Goal: Transaction & Acquisition: Purchase product/service

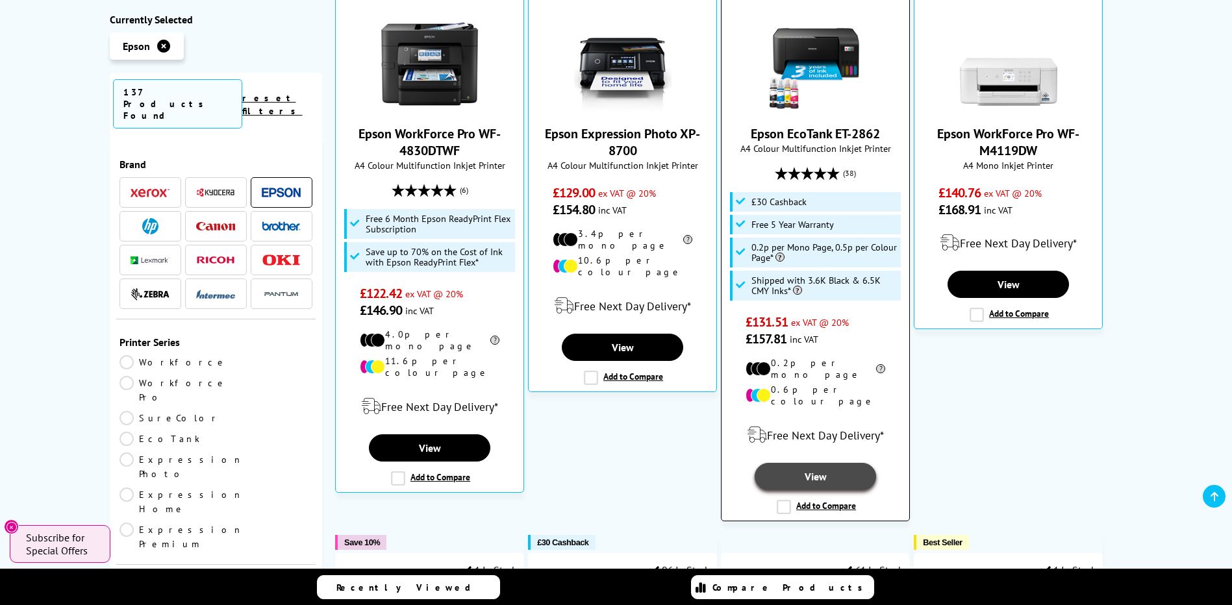
click at [793, 463] on link "View" at bounding box center [815, 476] width 121 height 27
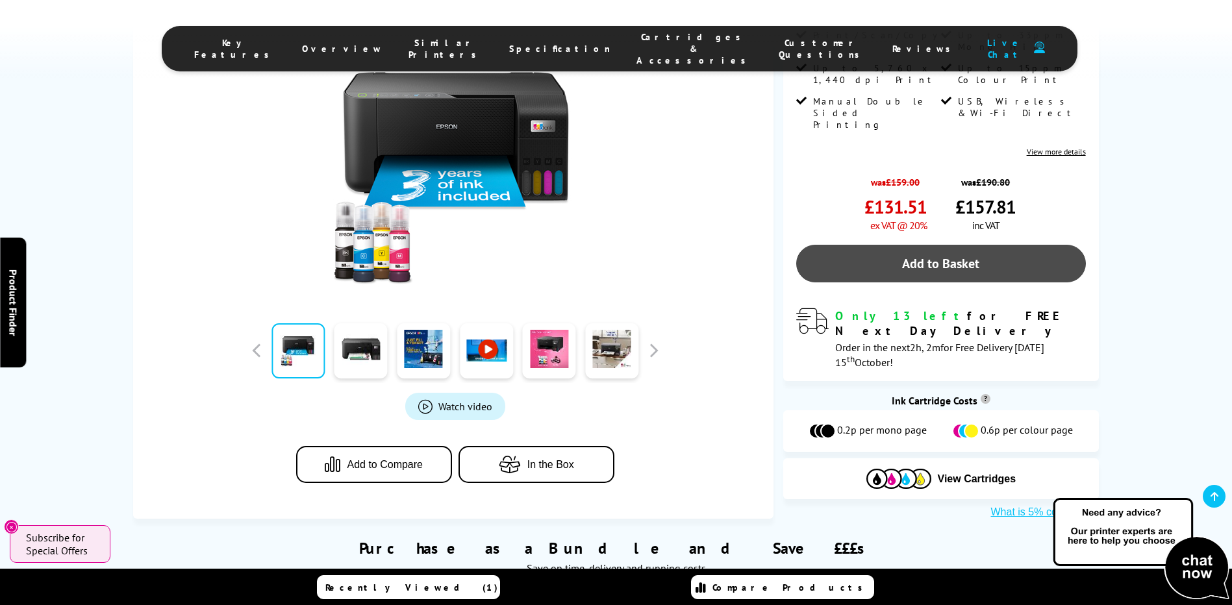
click at [943, 245] on link "Add to Basket" at bounding box center [941, 264] width 290 height 38
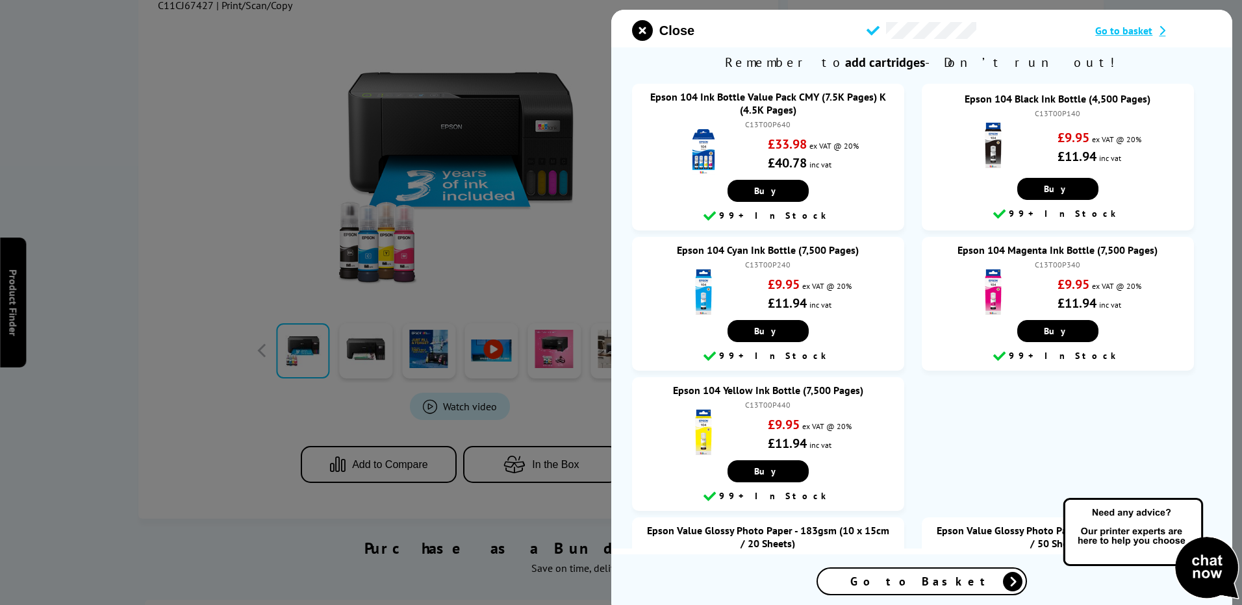
click at [1159, 34] on icon at bounding box center [1159, 30] width 13 height 10
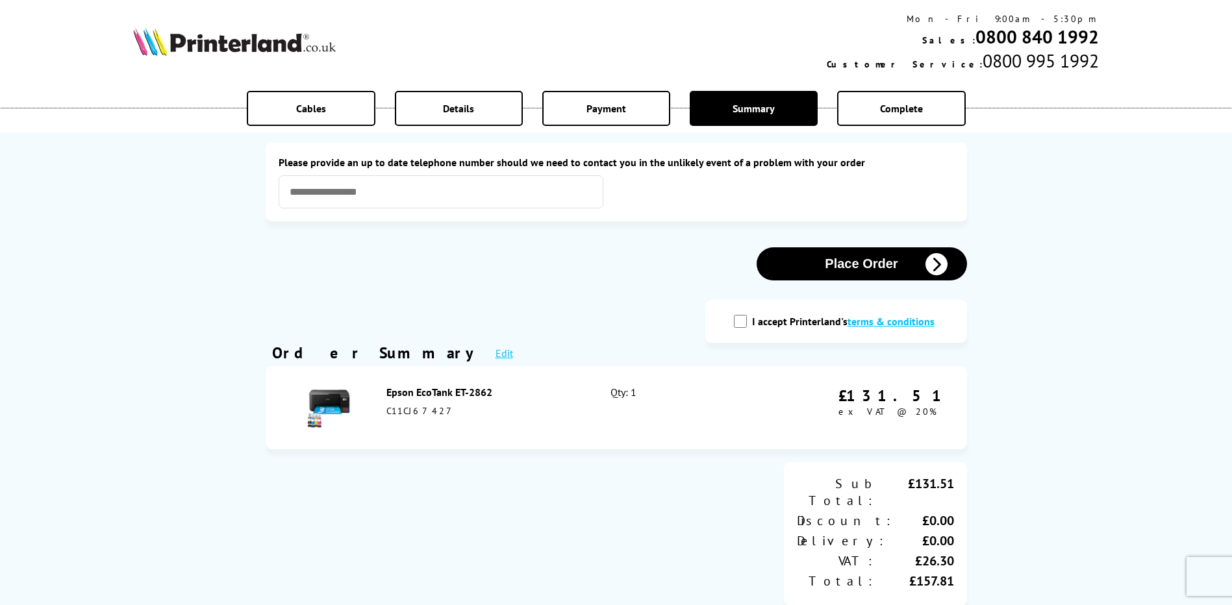
click at [742, 324] on input "I accept Printerland's terms & conditions" at bounding box center [740, 321] width 13 height 13
checkbox input "true"
click at [314, 190] on input "text" at bounding box center [441, 191] width 325 height 33
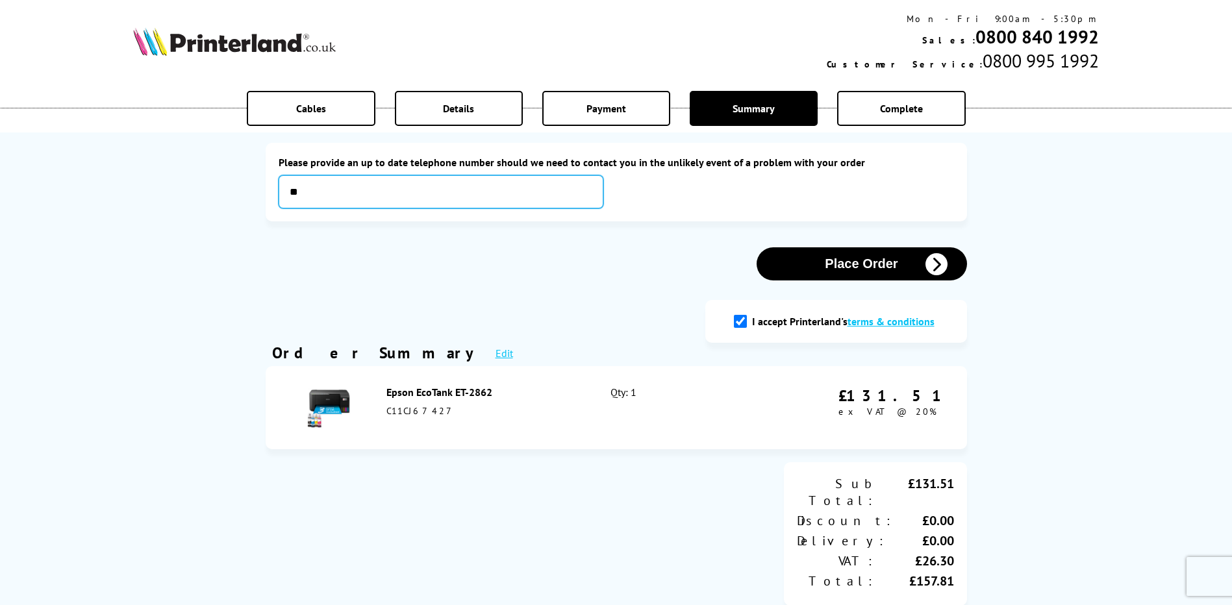
type input "*"
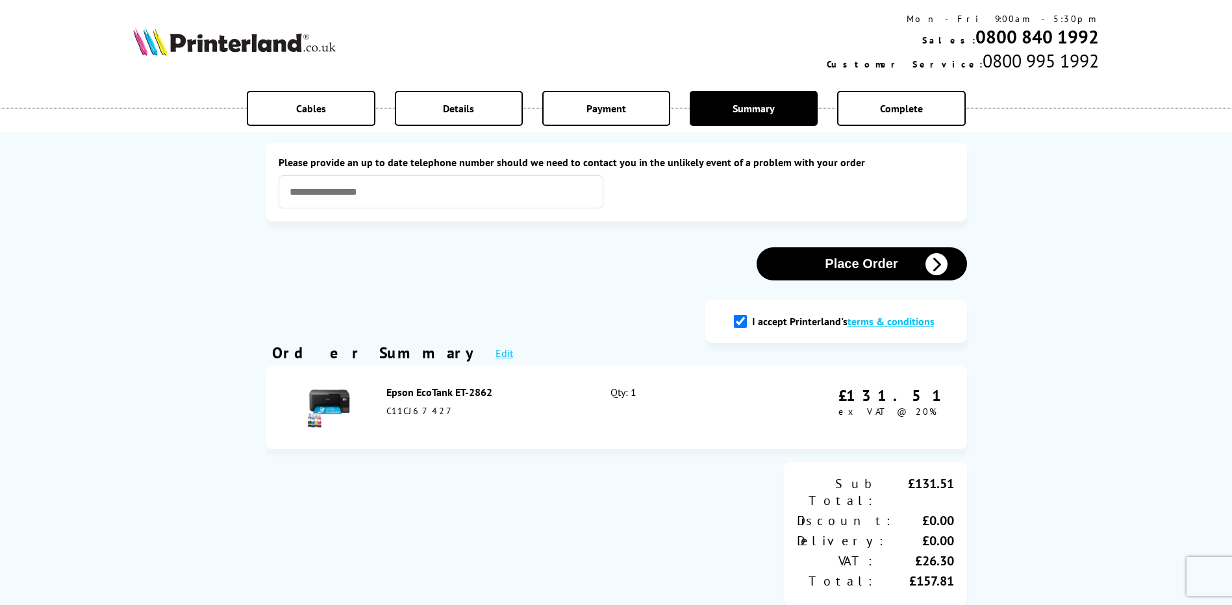
click at [937, 267] on icon "button" at bounding box center [936, 264] width 22 height 22
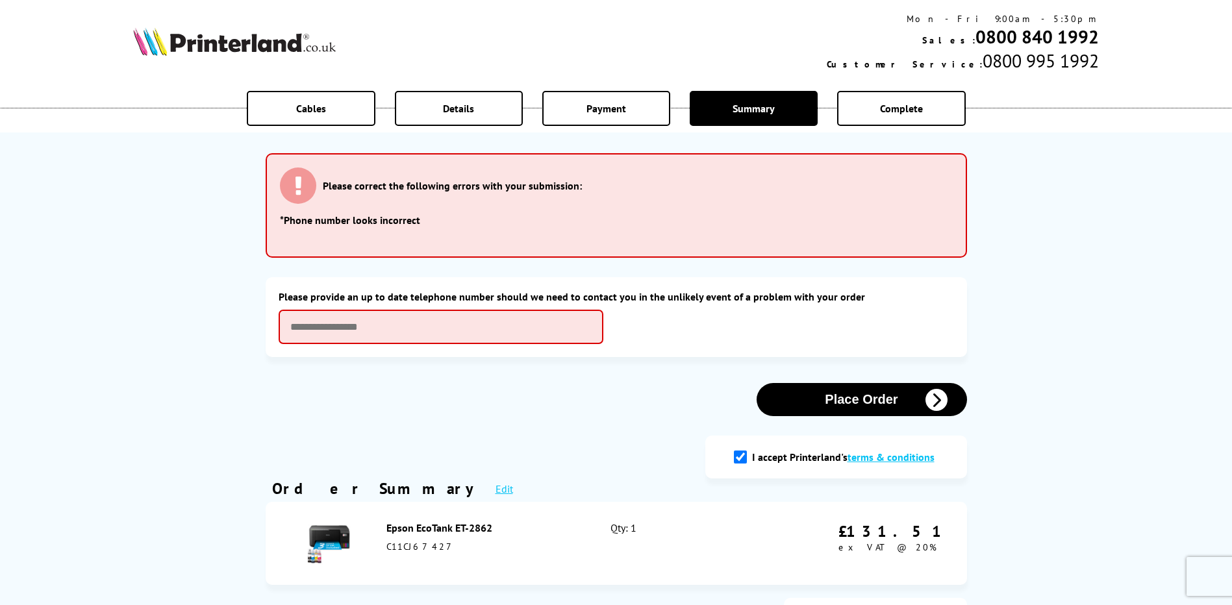
click at [130, 322] on div "Cables Details Payment Summary Complete Please correct the following errors wit…" at bounding box center [616, 589] width 1232 height 1178
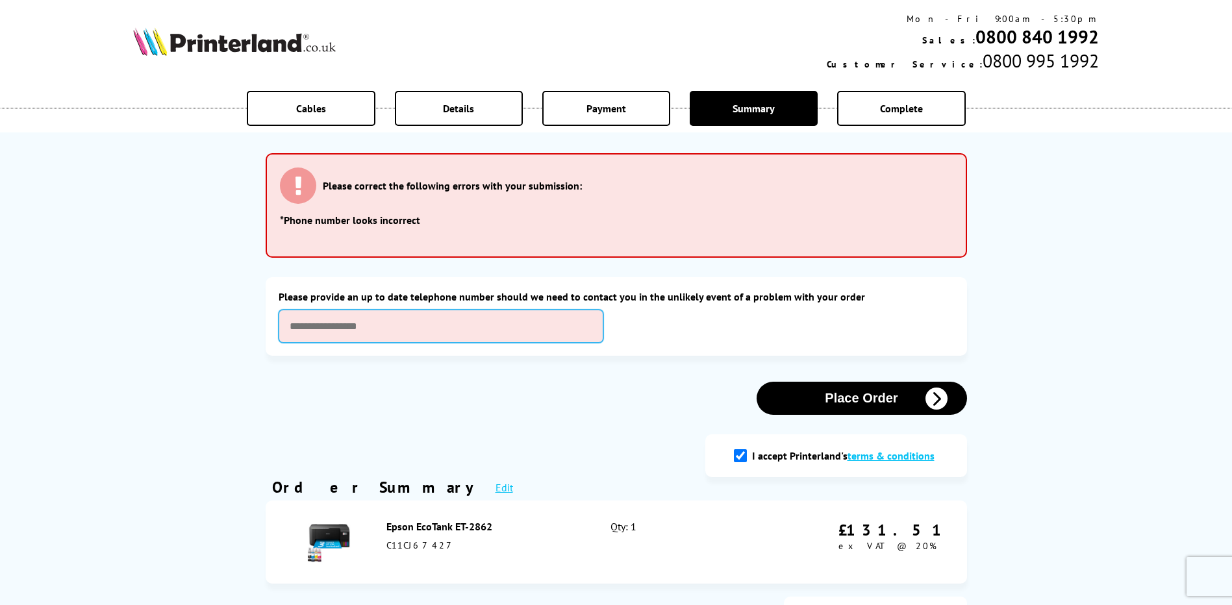
click at [308, 325] on input "text" at bounding box center [441, 326] width 325 height 33
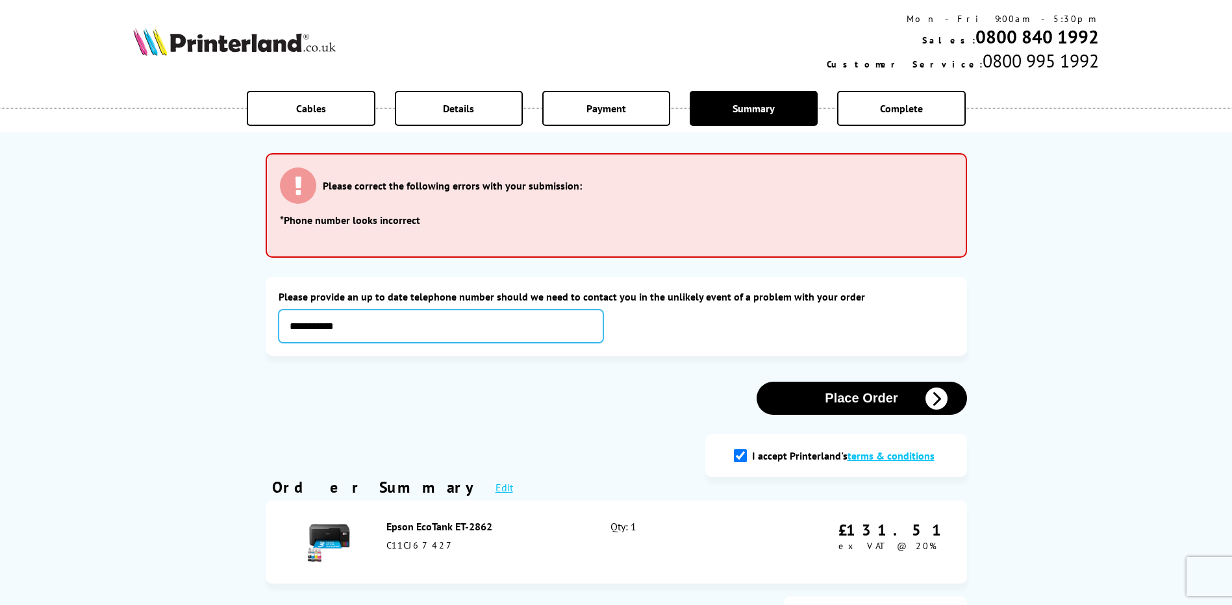
type input "**********"
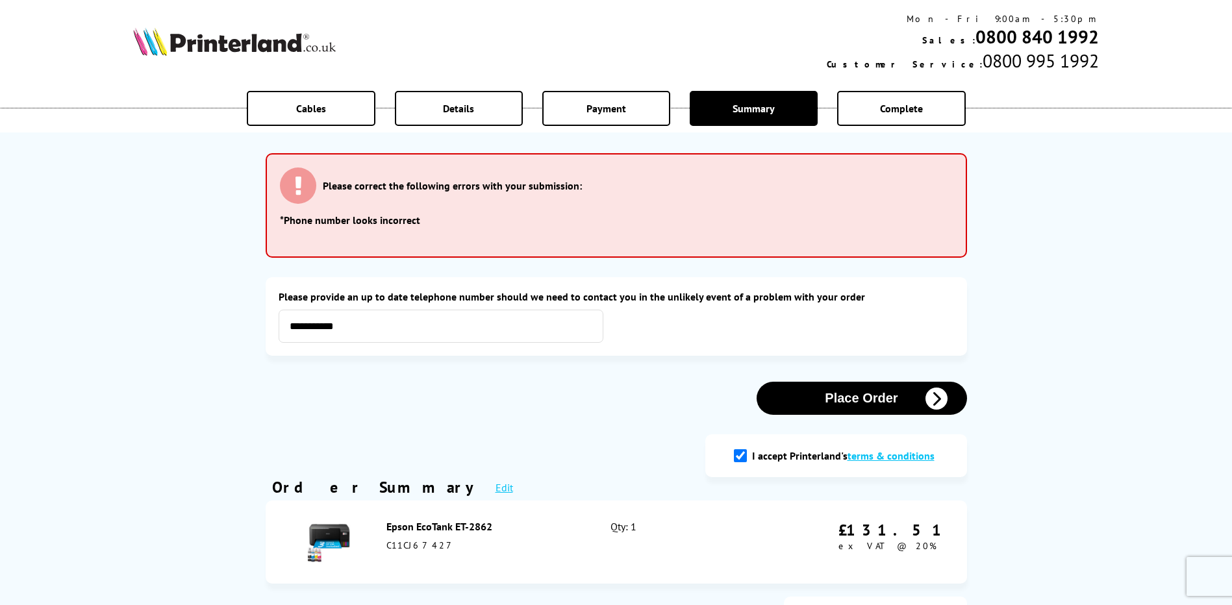
click at [882, 407] on button "Place Order" at bounding box center [862, 398] width 210 height 33
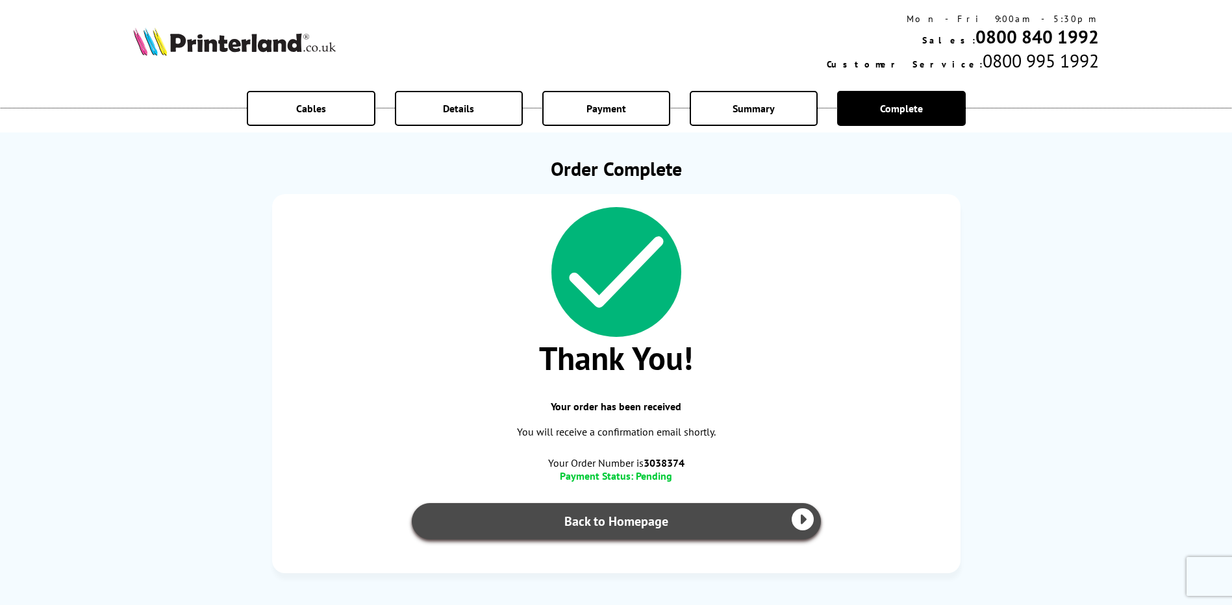
click at [805, 518] on icon at bounding box center [803, 519] width 22 height 22
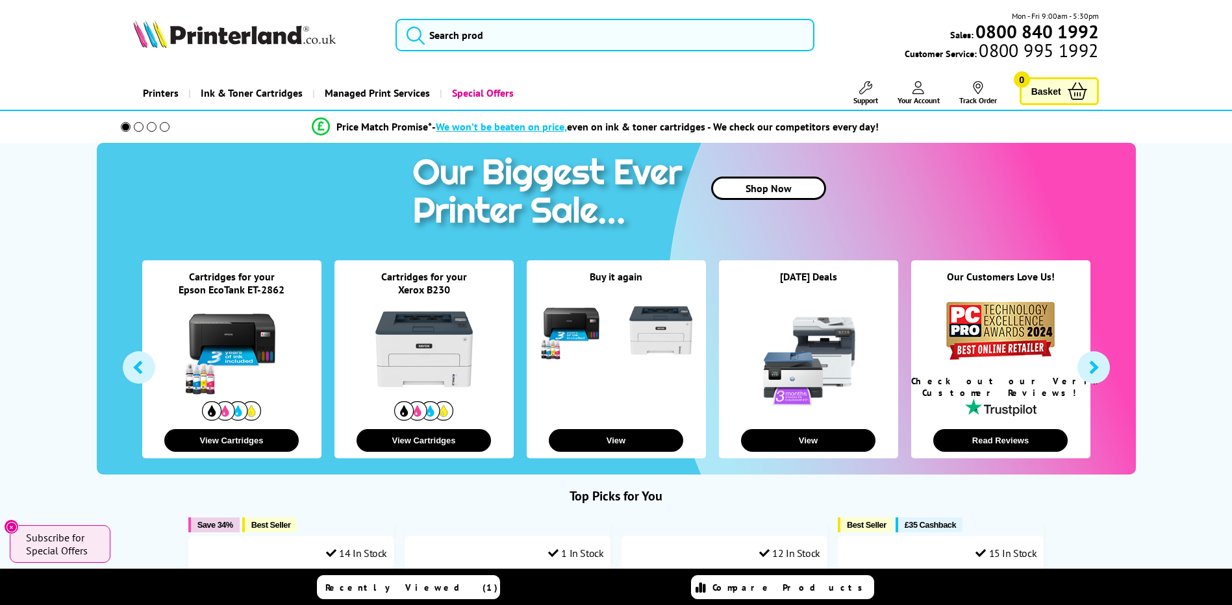
click at [920, 83] on icon at bounding box center [918, 87] width 12 height 13
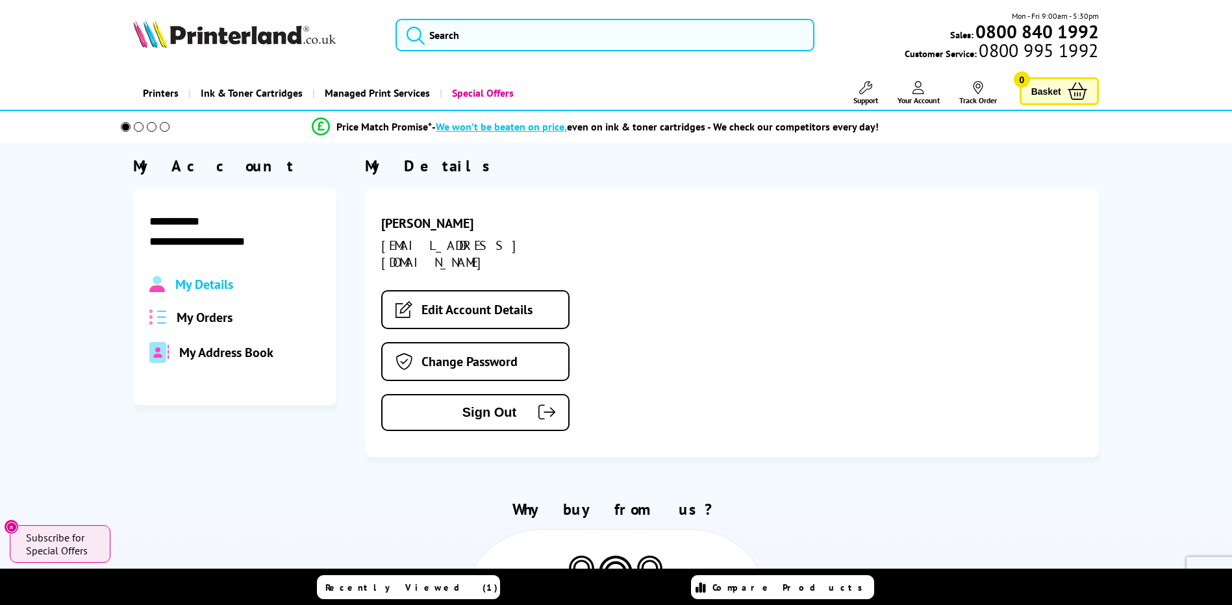
click at [203, 314] on span "My Orders" at bounding box center [205, 317] width 56 height 17
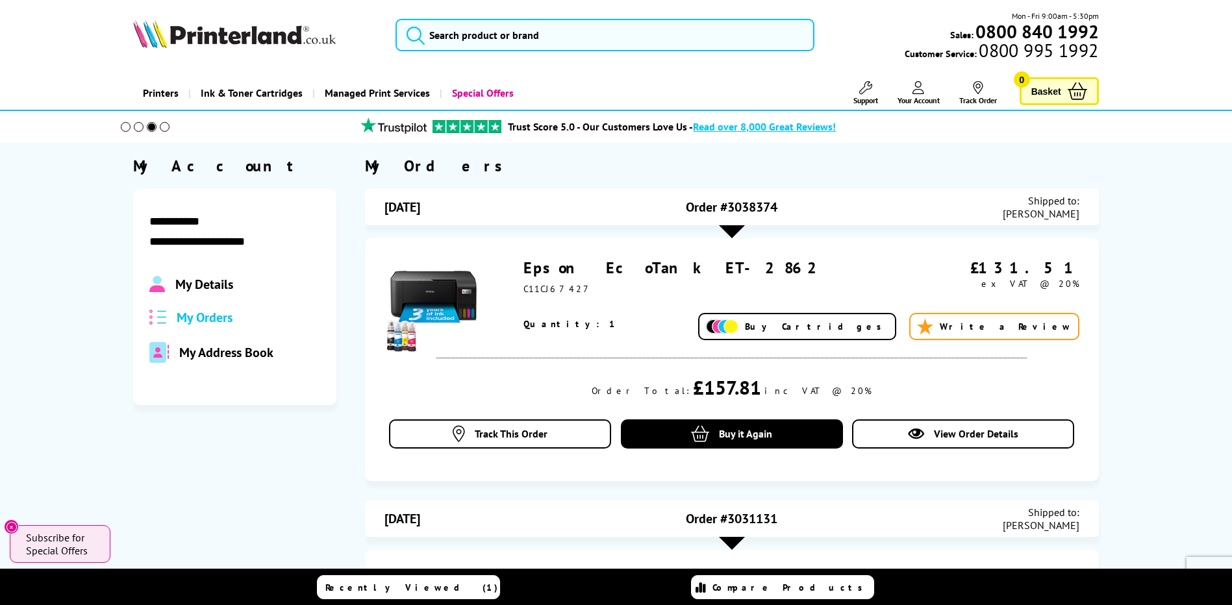
click at [598, 279] on div "Epson EcoTank ET-2862 C11CJ67427" at bounding box center [717, 282] width 389 height 49
click at [666, 319] on div "Quantity: 1 Buy Cartridges Write a Review" at bounding box center [801, 324] width 556 height 34
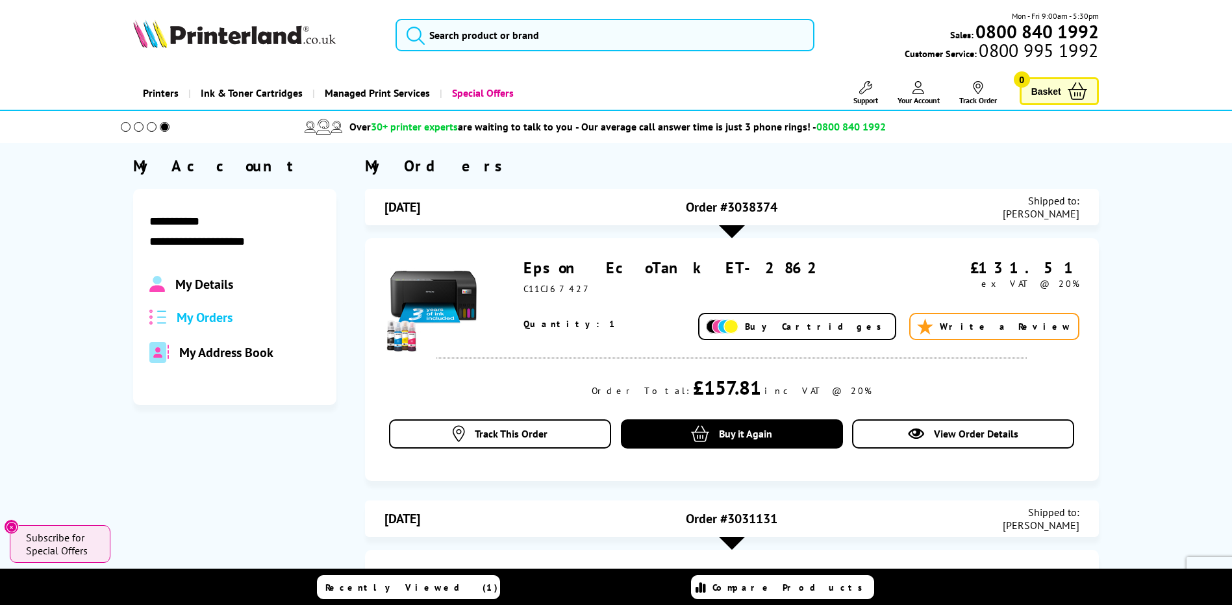
click at [755, 205] on span "Order #3038374" at bounding box center [732, 207] width 92 height 17
copy span "3038374"
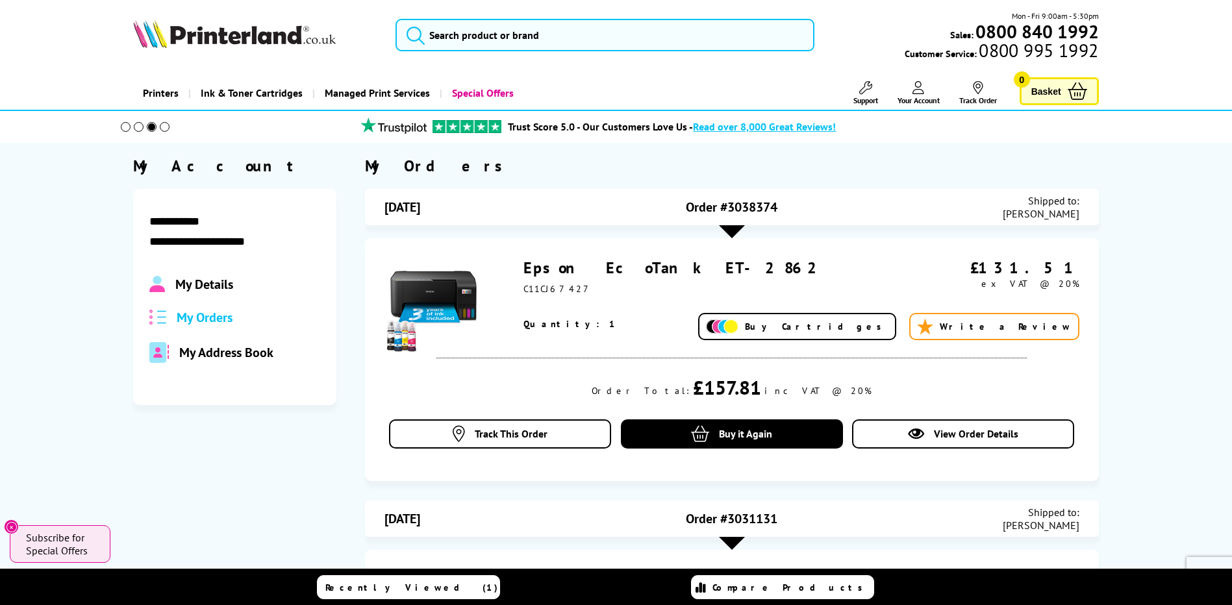
drag, startPoint x: 682, startPoint y: 263, endPoint x: 527, endPoint y: 271, distance: 155.4
click at [527, 271] on div "Epson EcoTank ET-2862" at bounding box center [717, 268] width 389 height 20
copy link "Epson EcoTank ET-2862"
